Goal: Task Accomplishment & Management: Complete application form

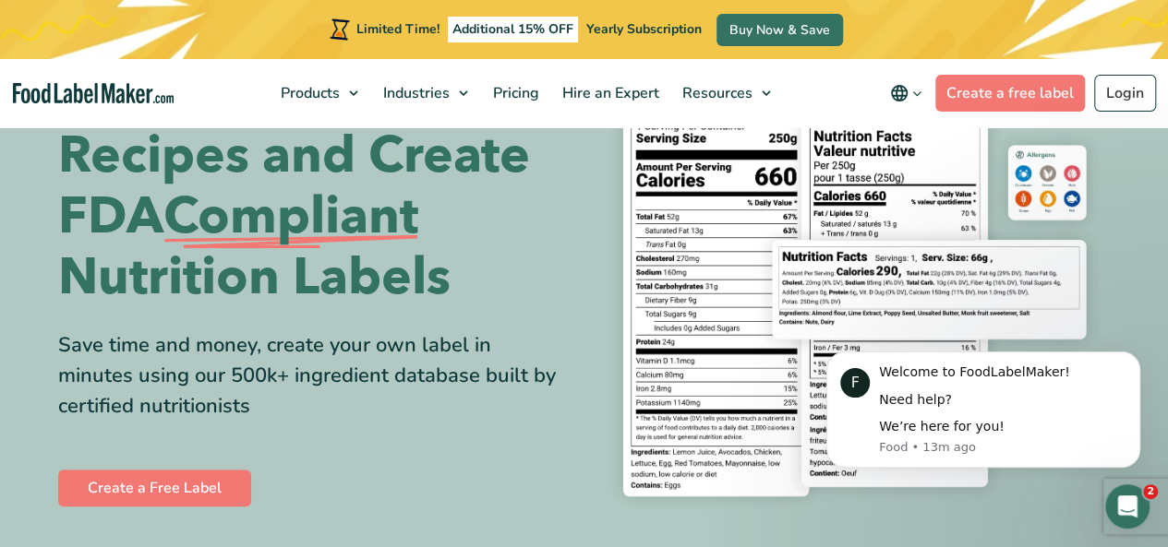
scroll to position [118, 0]
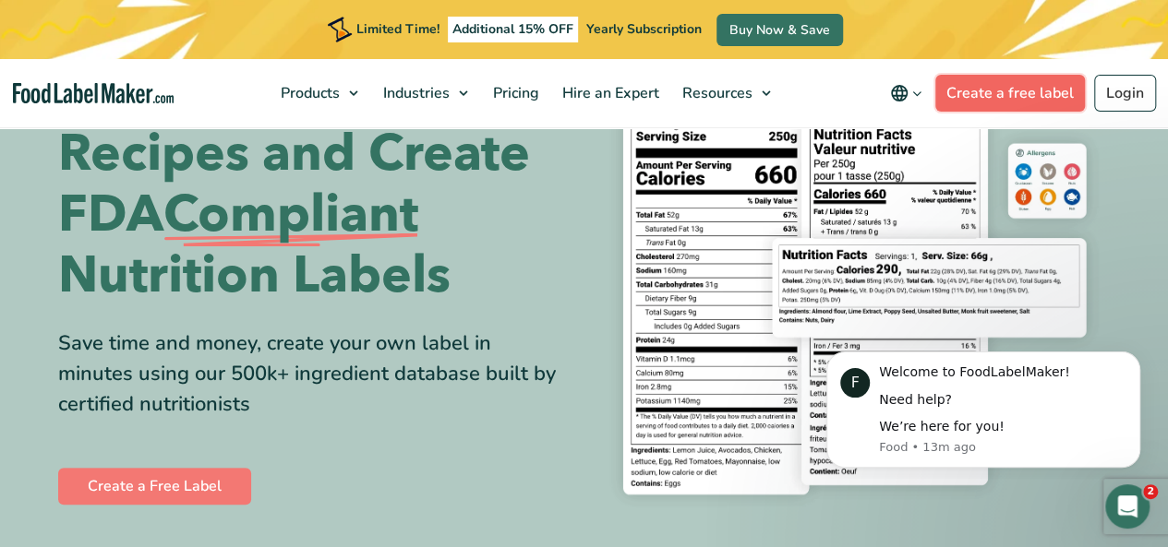
click at [1001, 86] on link "Create a free label" at bounding box center [1010, 93] width 150 height 37
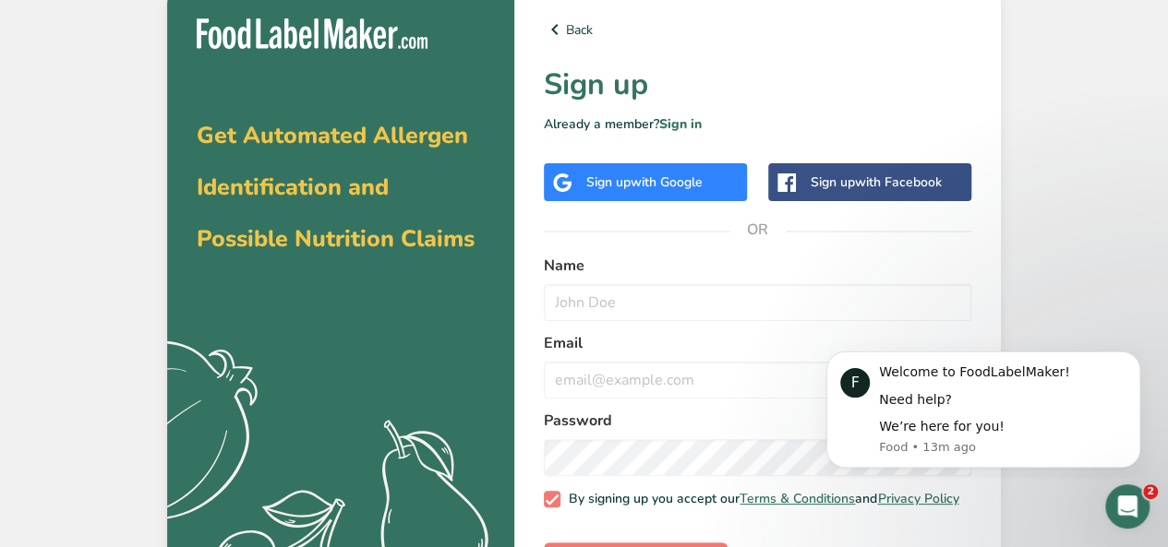
scroll to position [77, 0]
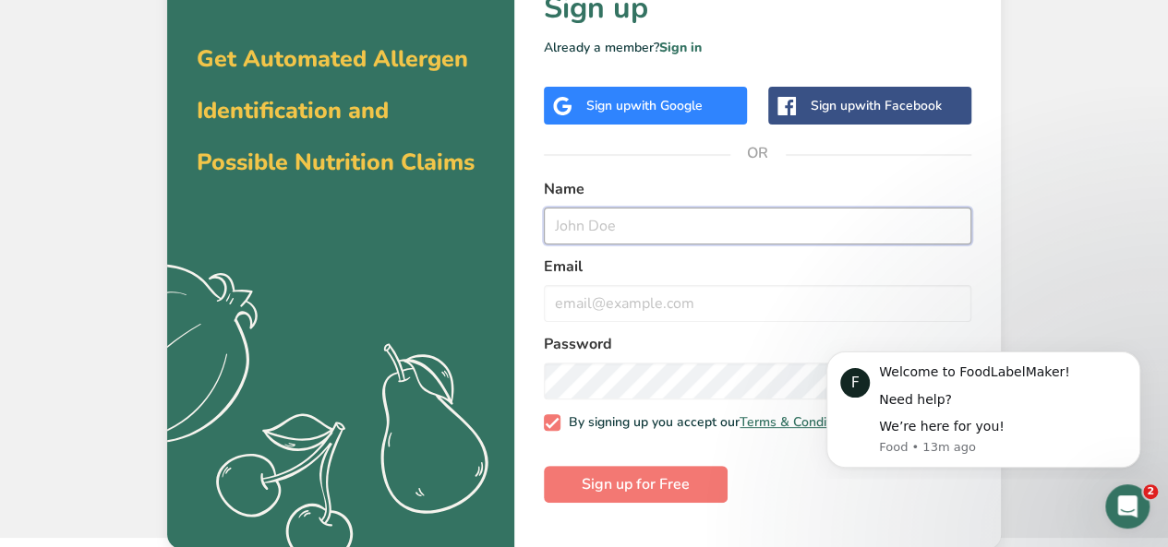
click at [707, 226] on input "text" at bounding box center [757, 226] width 427 height 37
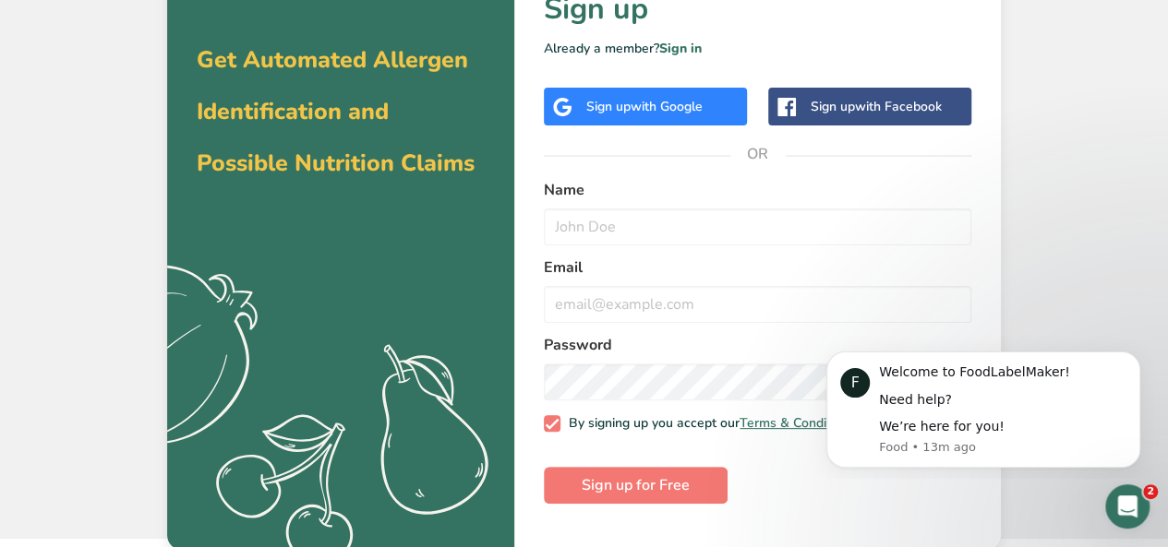
click at [1038, 272] on div "Get Automated Allergen Identification and Possible Nutrition Claims .a{fill:#f5…" at bounding box center [584, 231] width 1168 height 615
click at [643, 230] on input "text" at bounding box center [757, 227] width 427 height 37
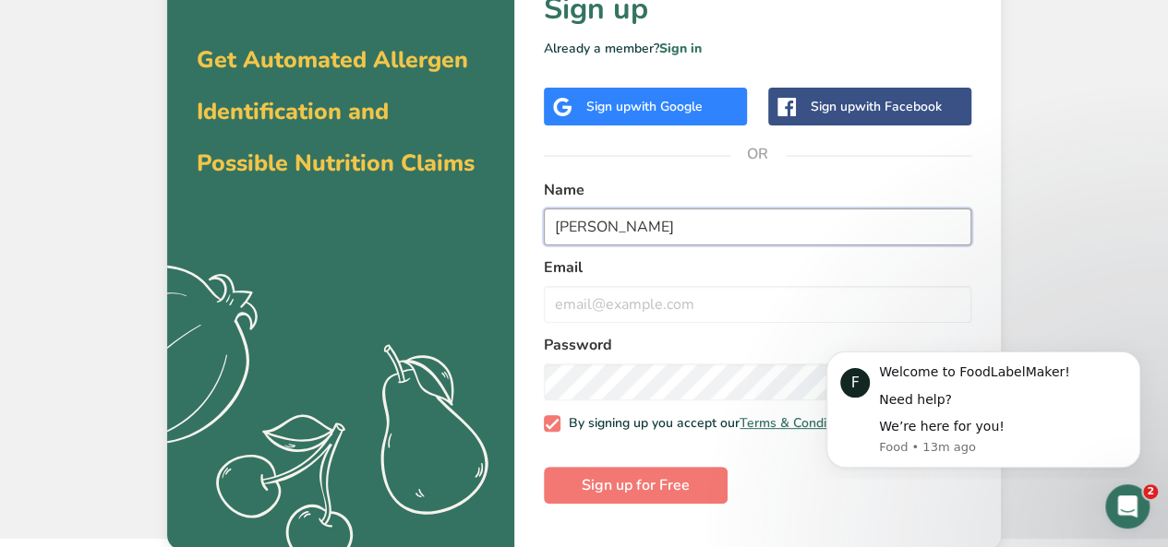
type input "Miss Lolas"
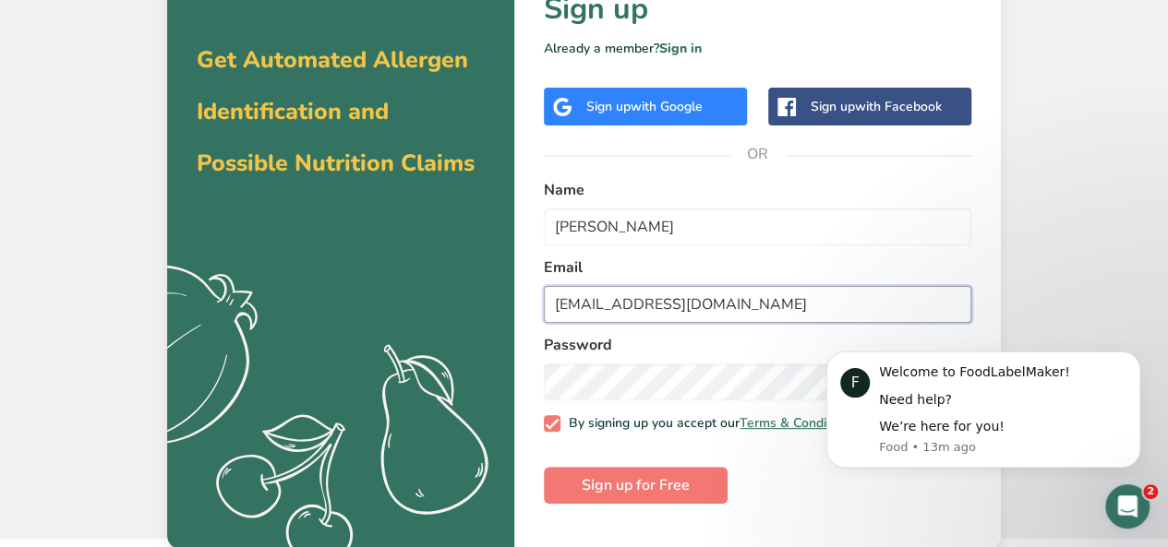
type input "misslolas@misslolas.com"
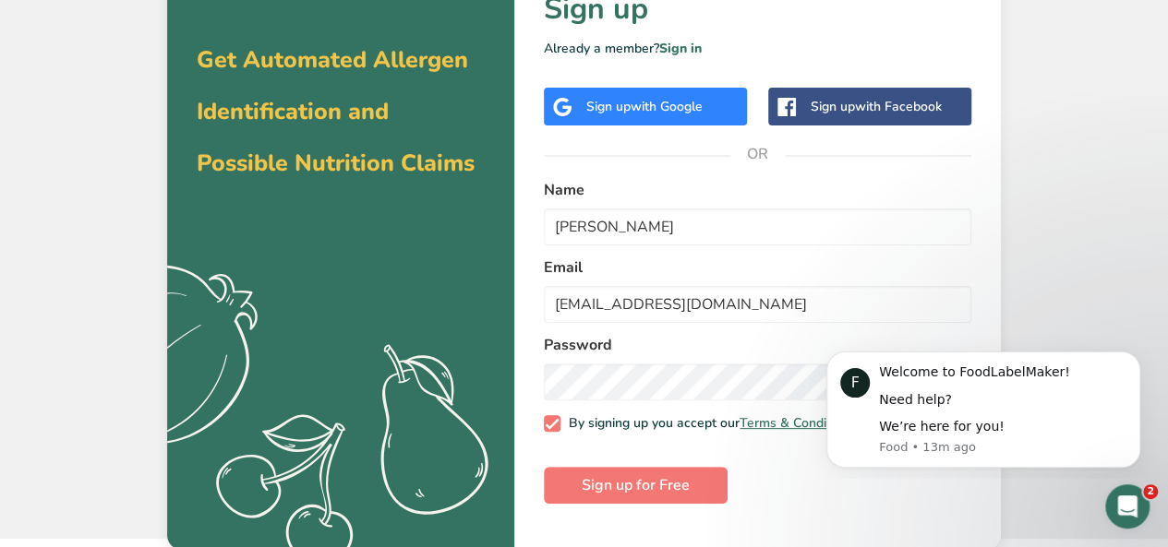
click at [1066, 67] on div "Get Automated Allergen Identification and Possible Nutrition Claims .a{fill:#f5…" at bounding box center [584, 231] width 1168 height 615
